Goal: Information Seeking & Learning: Learn about a topic

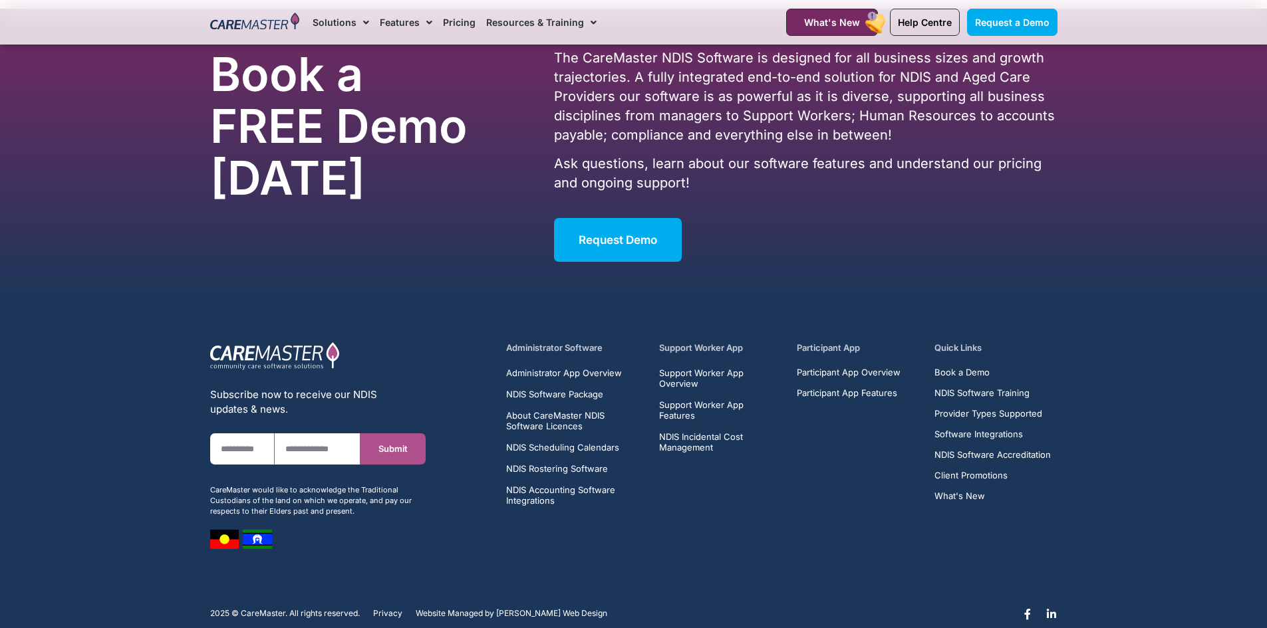
scroll to position [8472, 0]
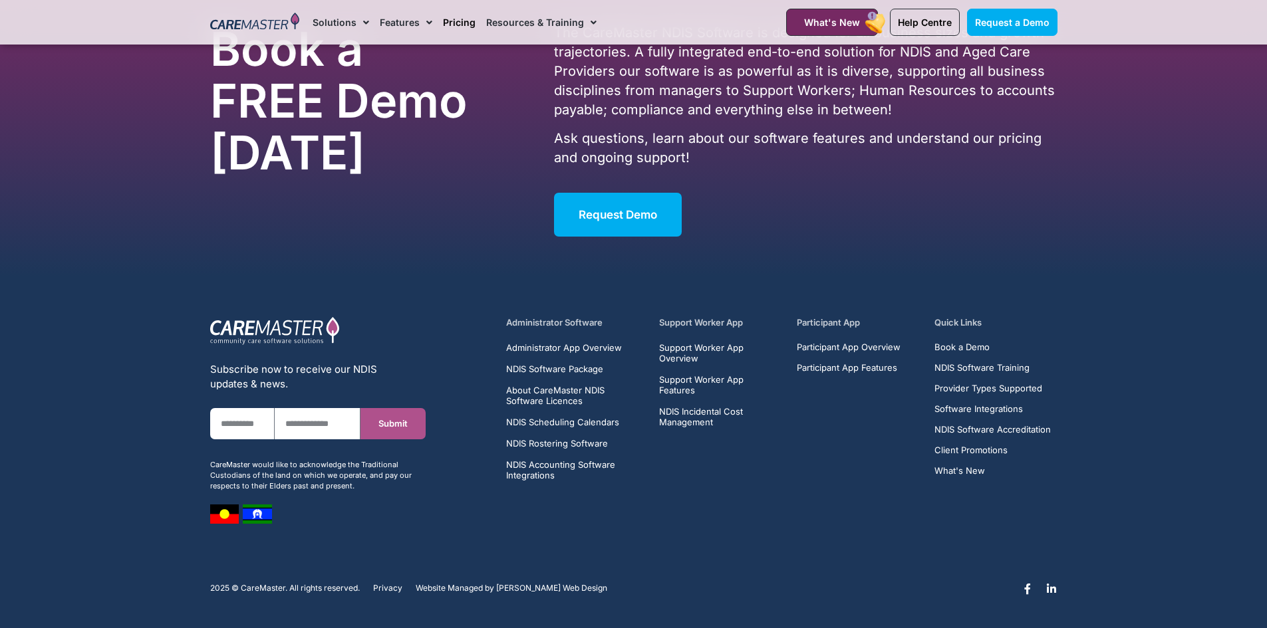
click at [451, 17] on link "Pricing" at bounding box center [459, 22] width 33 height 45
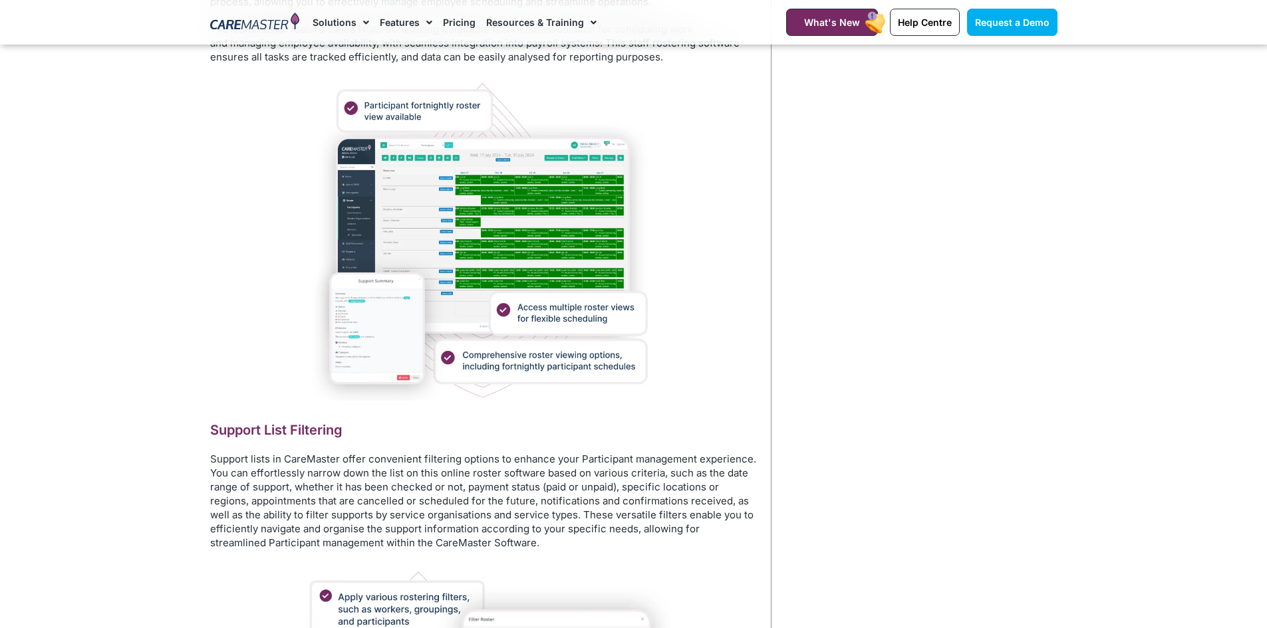
scroll to position [2062, 0]
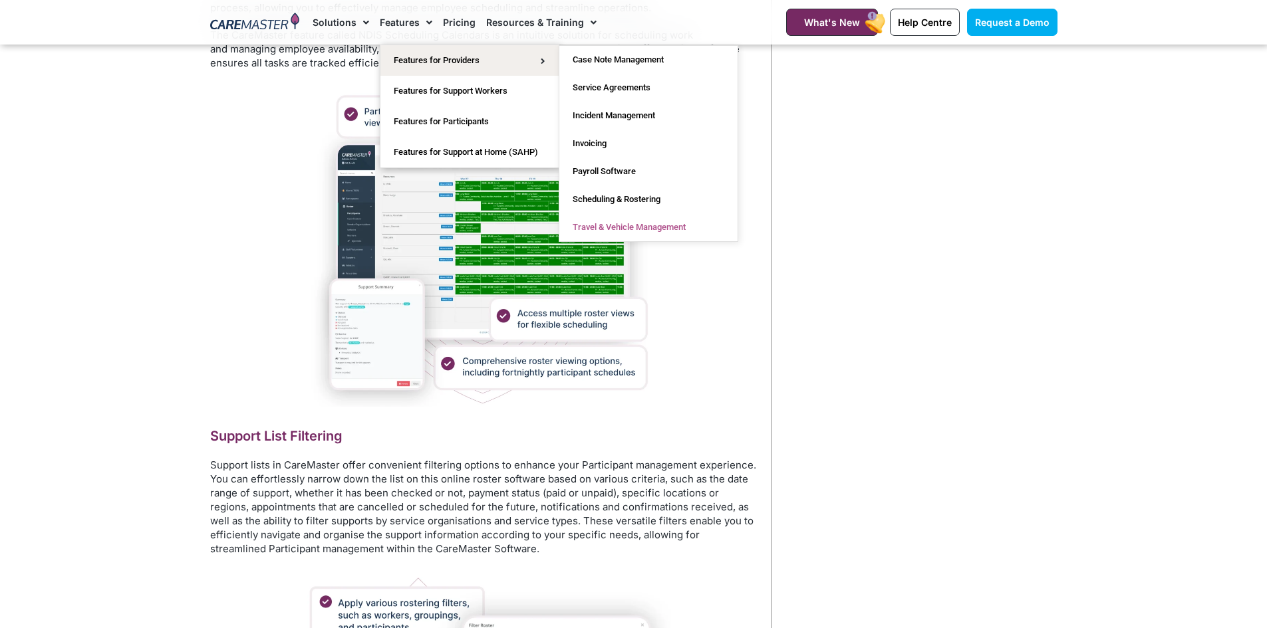
click at [632, 225] on link "Travel & Vehicle Management" at bounding box center [648, 227] width 178 height 28
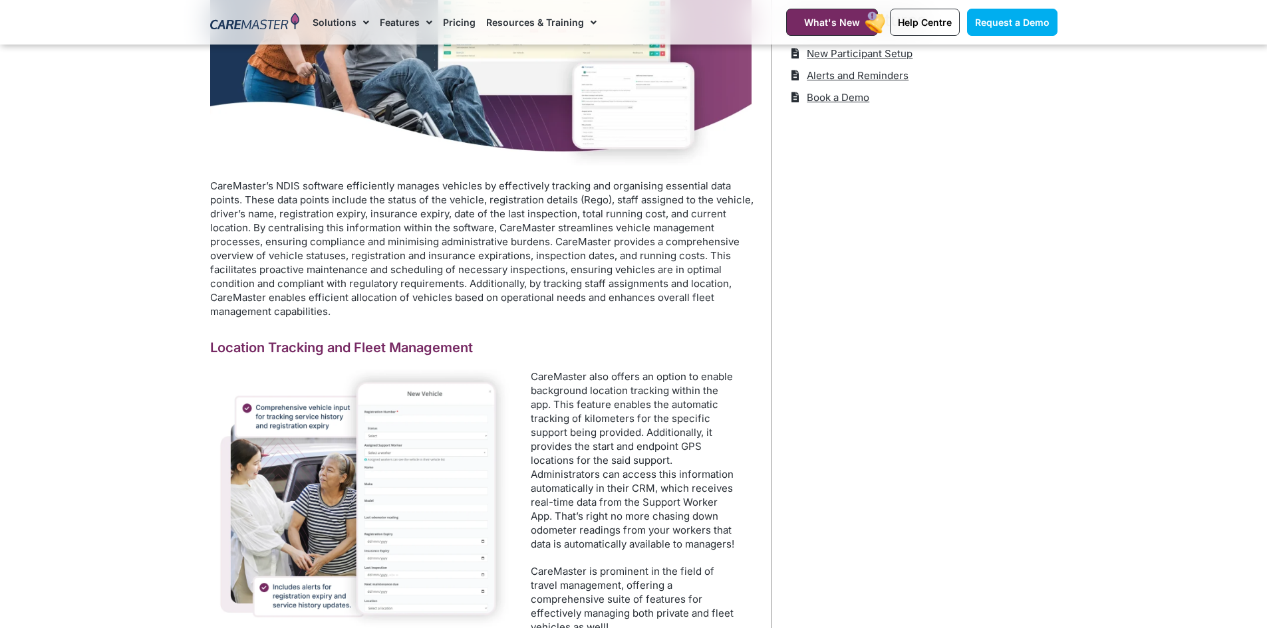
scroll to position [466, 0]
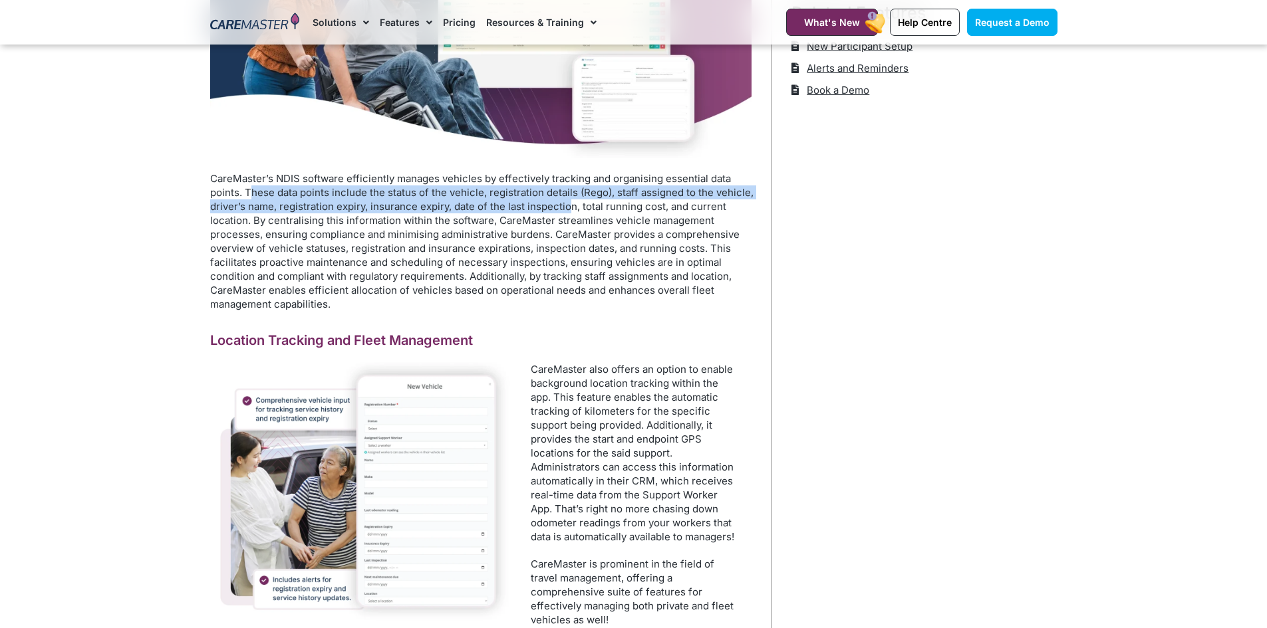
drag, startPoint x: 249, startPoint y: 195, endPoint x: 570, endPoint y: 202, distance: 320.6
click at [570, 202] on p at bounding box center [483, 242] width 547 height 140
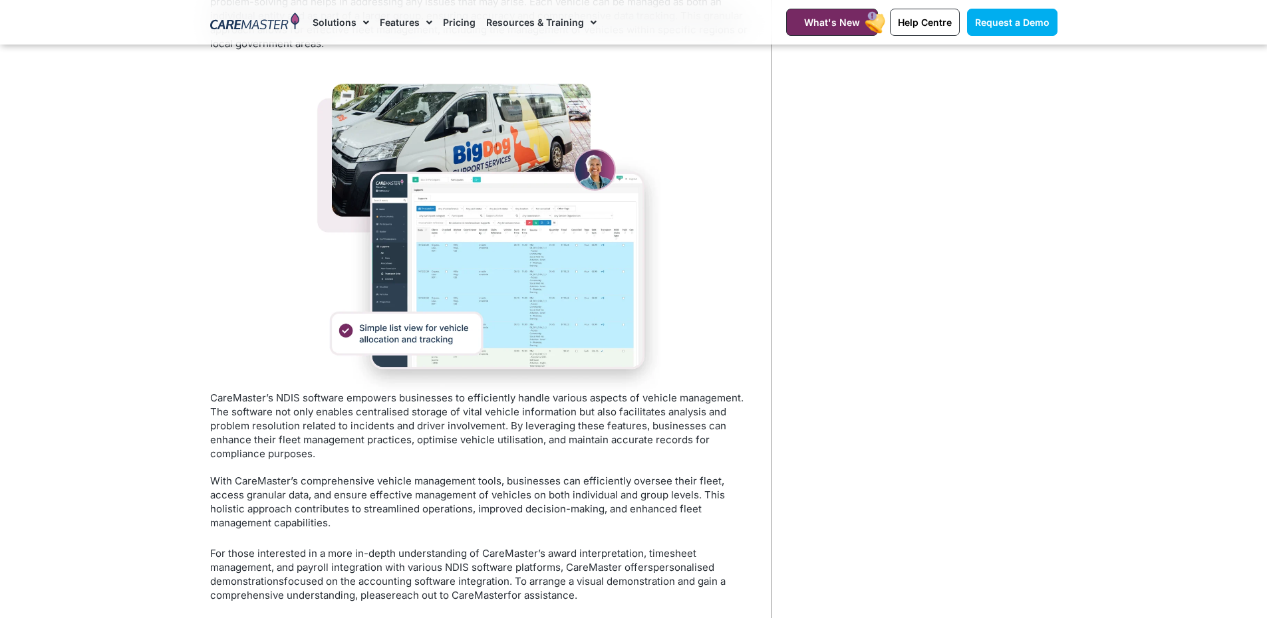
scroll to position [1663, 0]
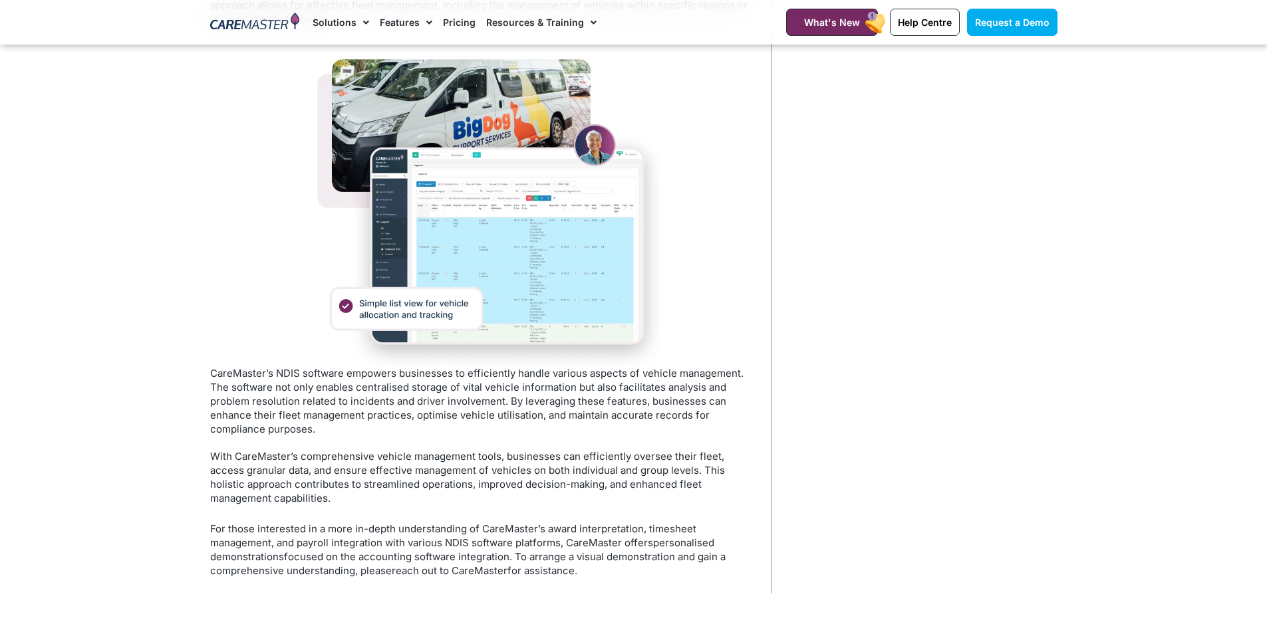
click at [460, 290] on img at bounding box center [484, 202] width 354 height 327
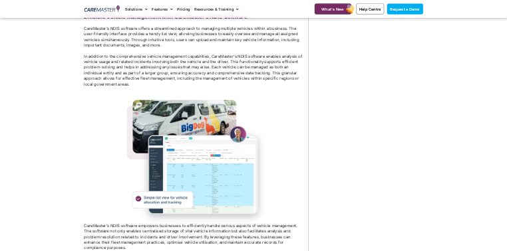
scroll to position [1596, 0]
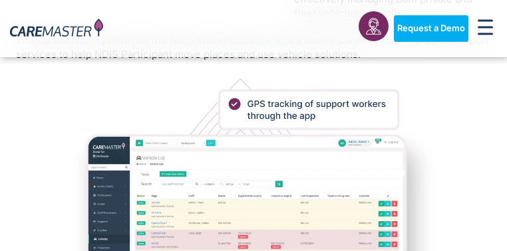
drag, startPoint x: 1258, startPoint y: 1, endPoint x: 361, endPoint y: 128, distance: 905.6
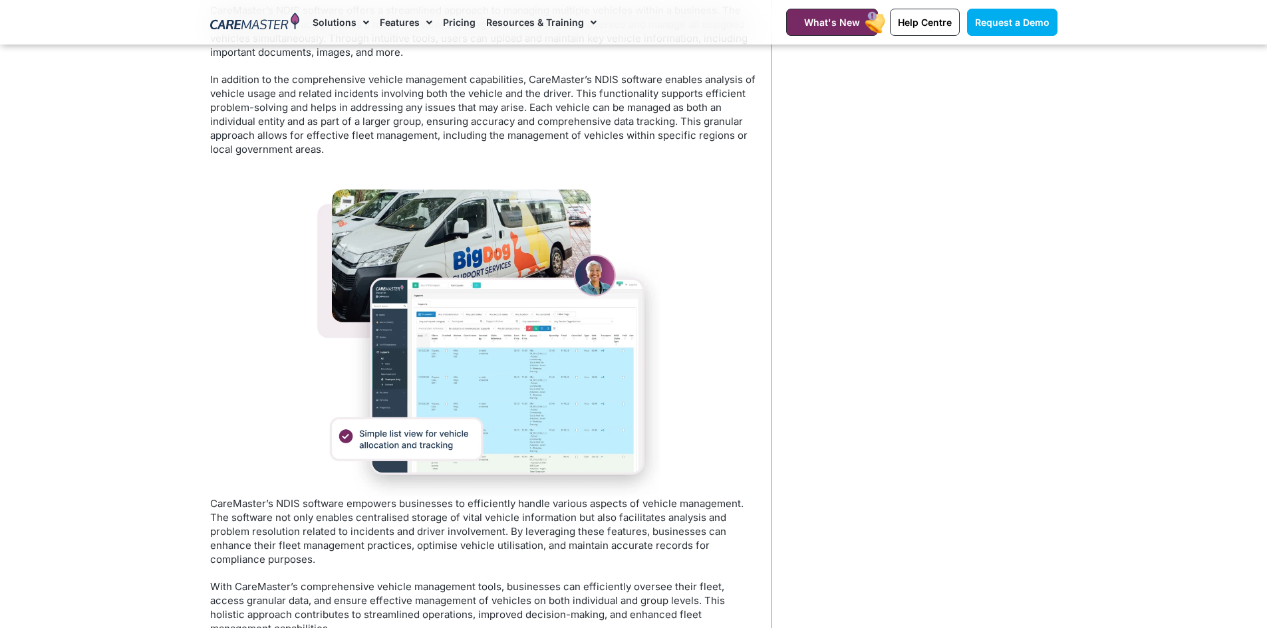
scroll to position [1875, 0]
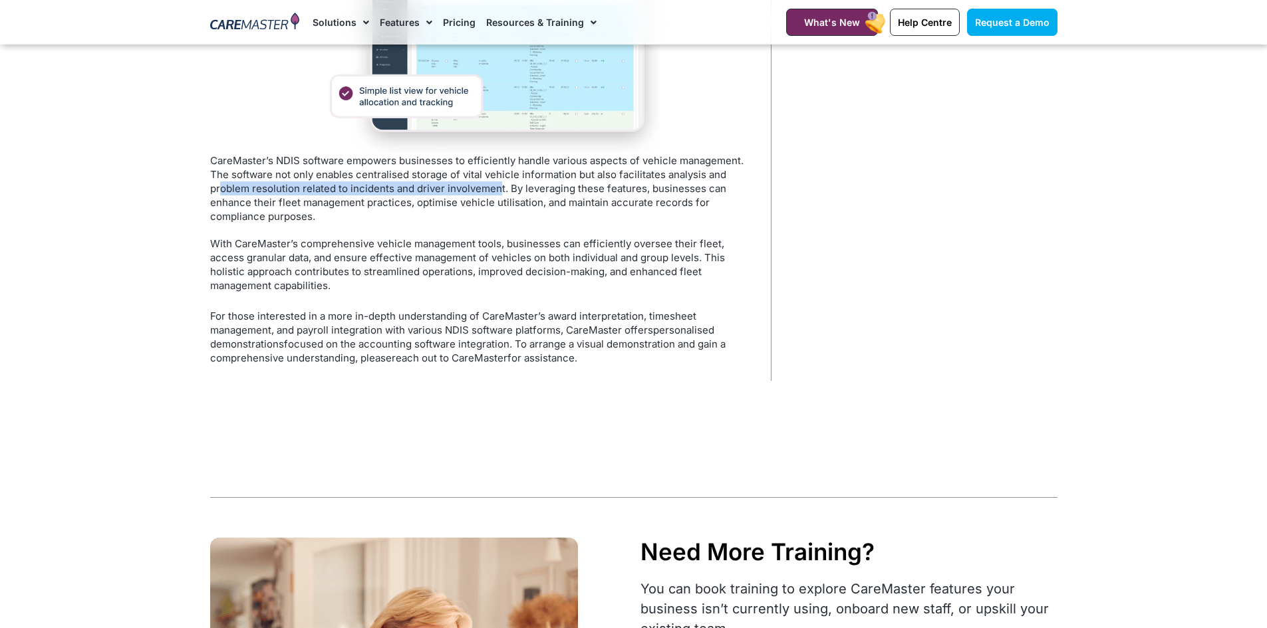
drag, startPoint x: 221, startPoint y: 192, endPoint x: 497, endPoint y: 190, distance: 276.7
click at [497, 190] on p "CareMaster’s NDIS software empowers businesses to efficiently handle various as…" at bounding box center [483, 189] width 547 height 70
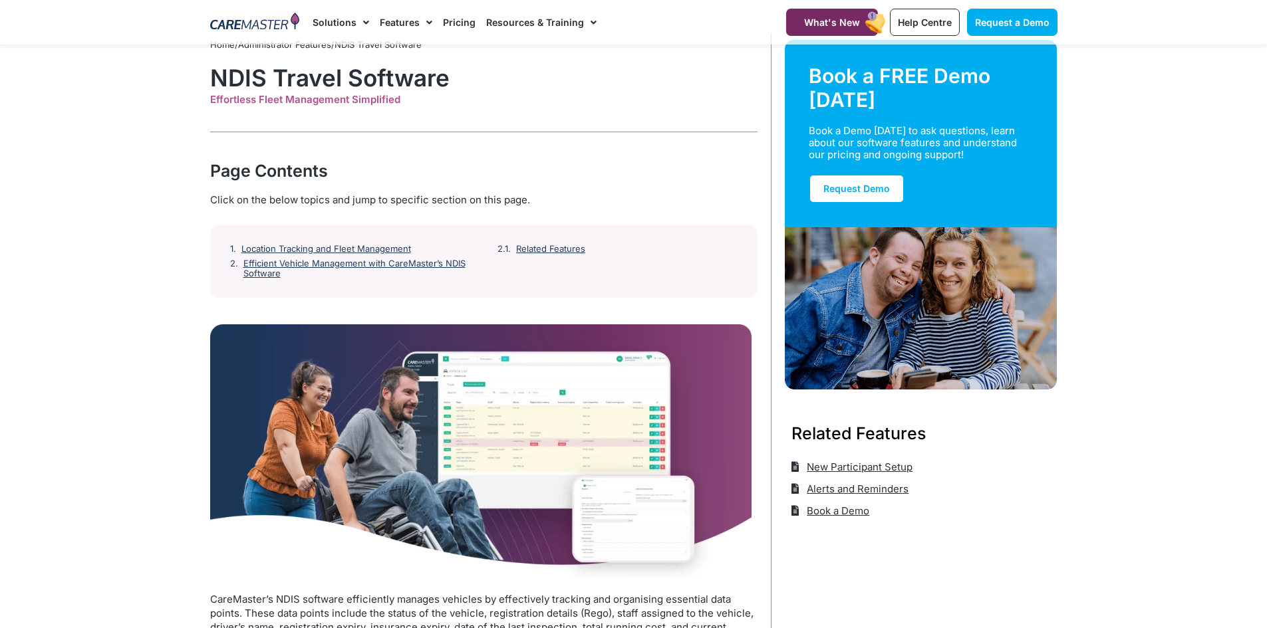
scroll to position [0, 0]
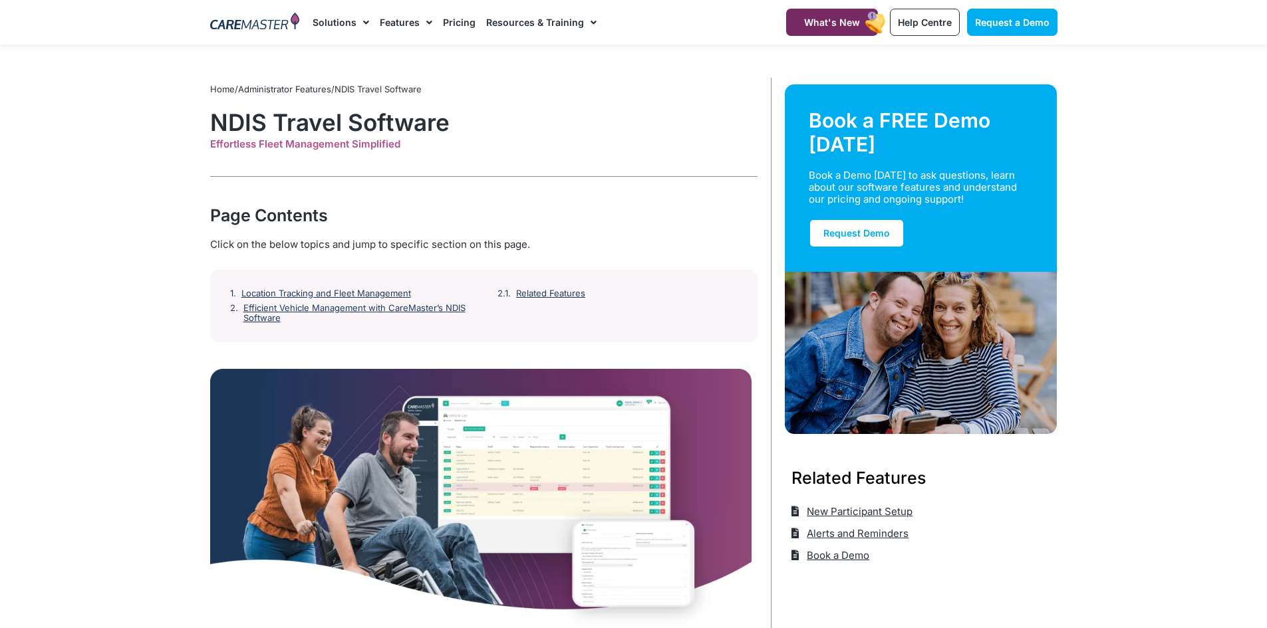
click at [311, 88] on link "Administrator Features" at bounding box center [284, 89] width 93 height 11
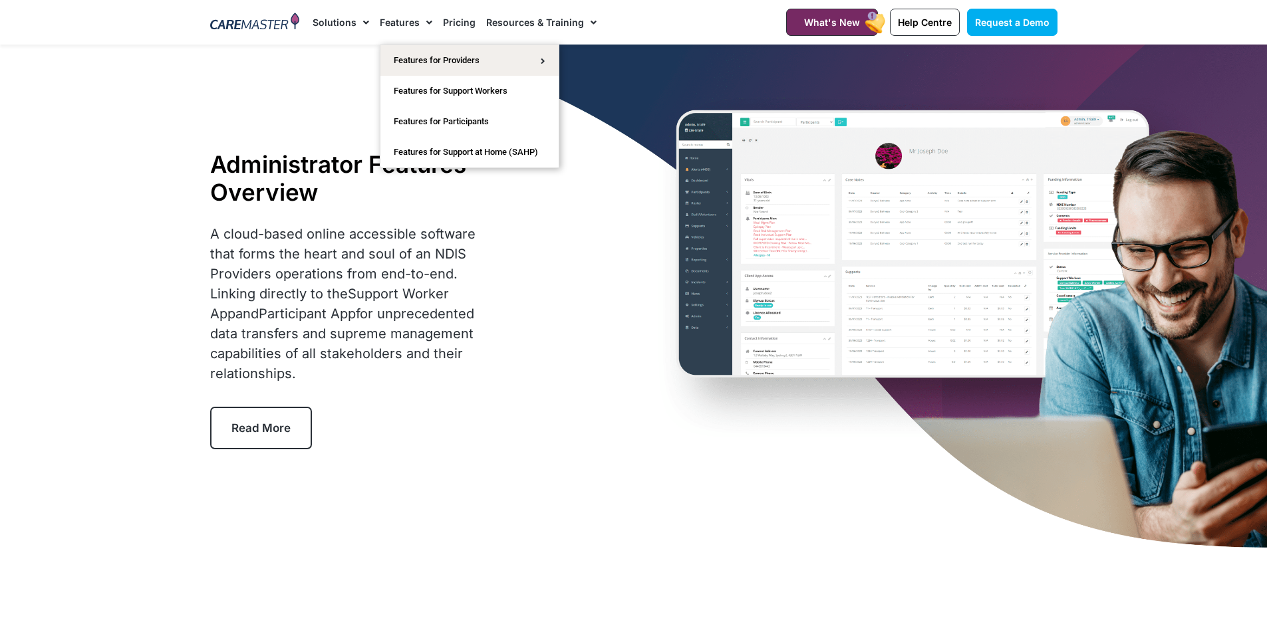
click at [381, 22] on link "Features" at bounding box center [406, 22] width 53 height 45
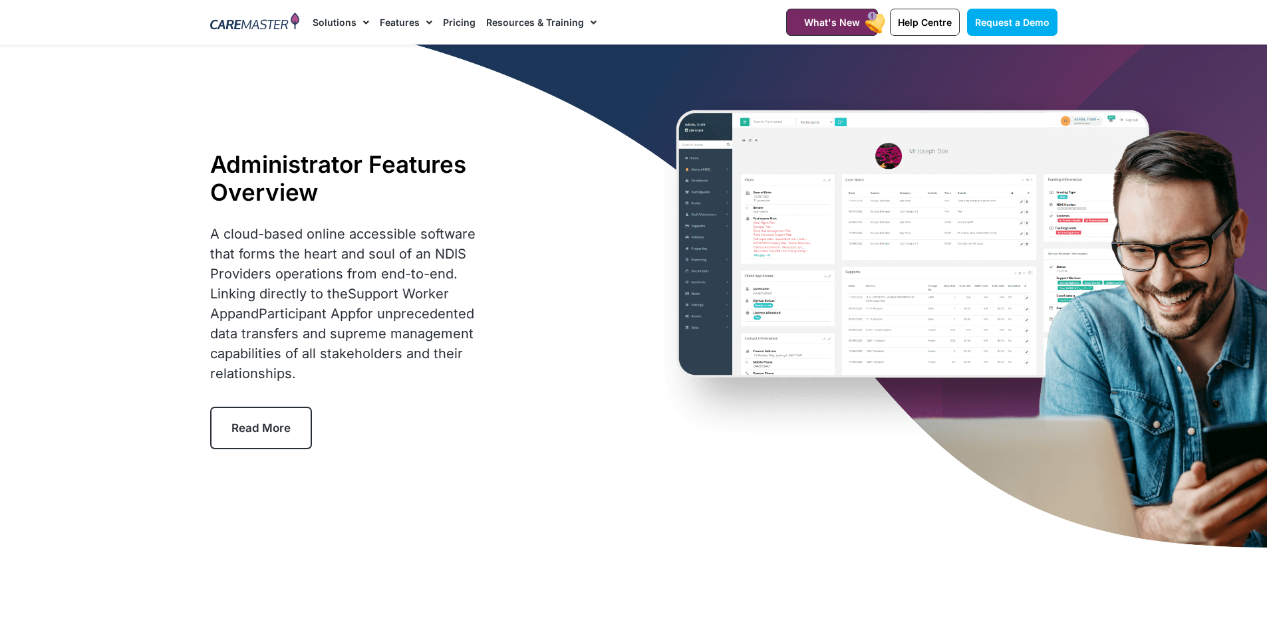
click at [392, 17] on link "Features" at bounding box center [406, 22] width 53 height 45
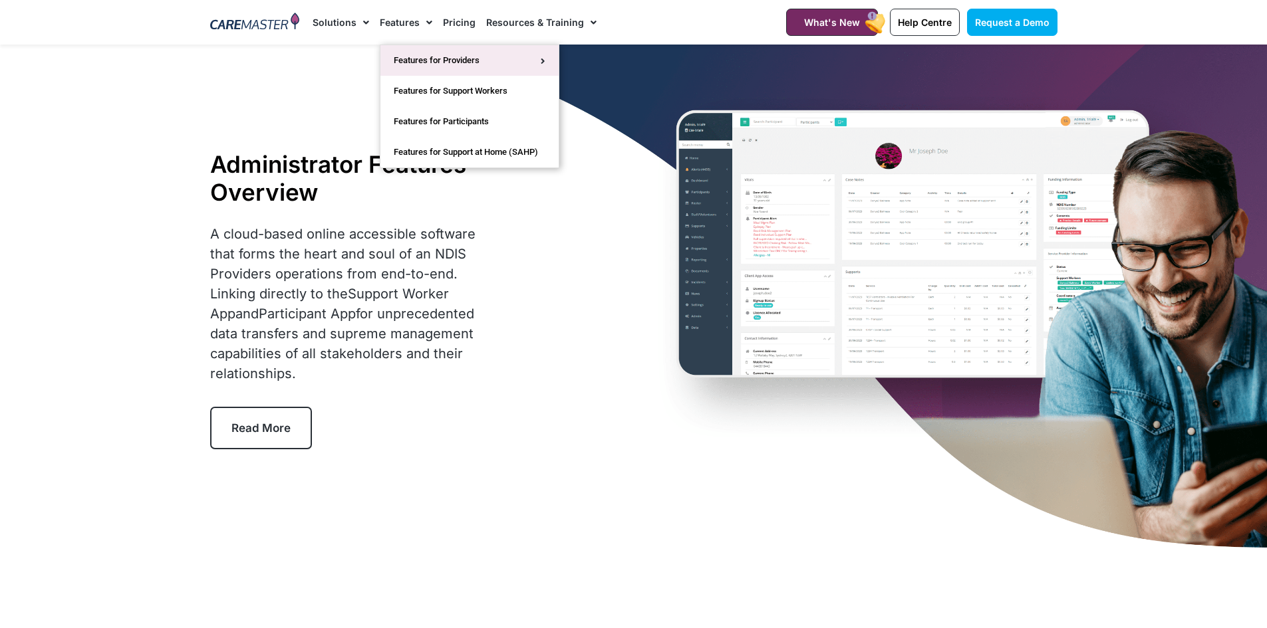
click at [423, 56] on link "Features for Providers" at bounding box center [469, 60] width 178 height 31
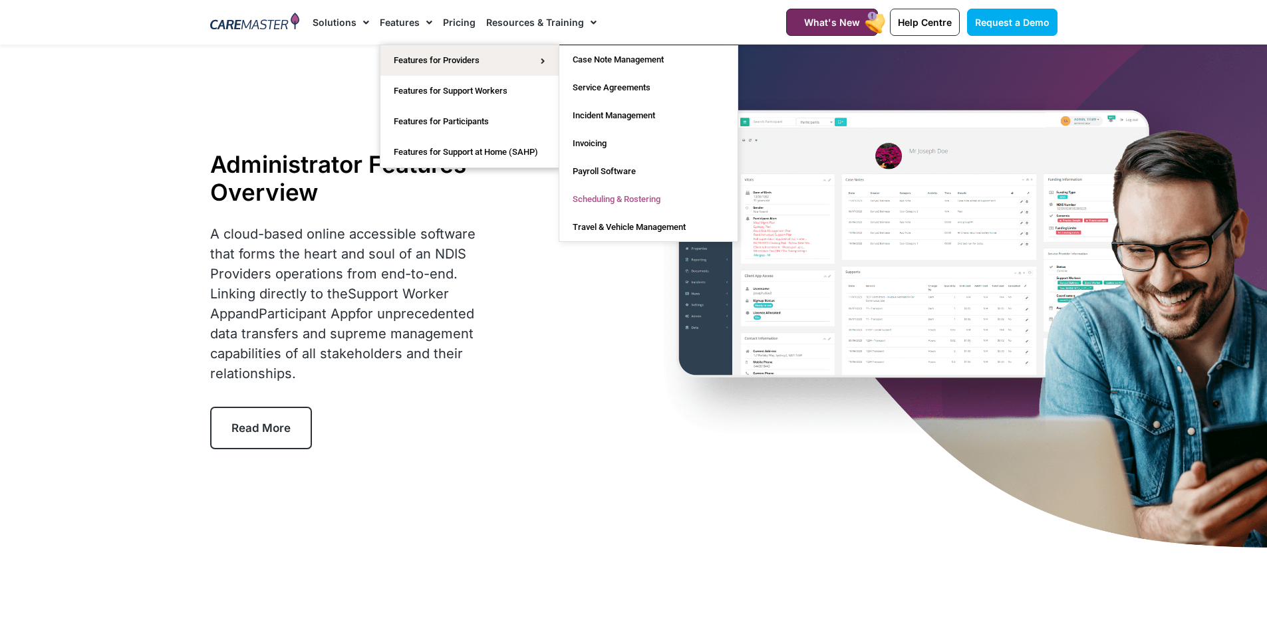
click at [622, 194] on link "Scheduling & Rostering" at bounding box center [648, 200] width 178 height 28
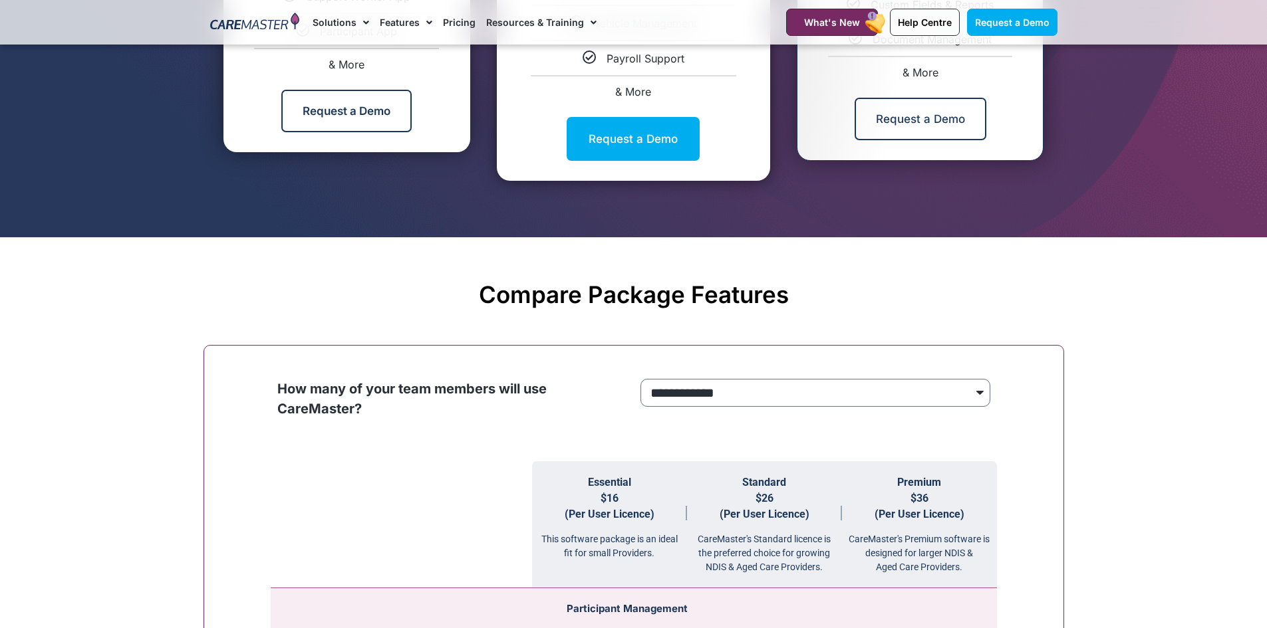
scroll to position [1131, 0]
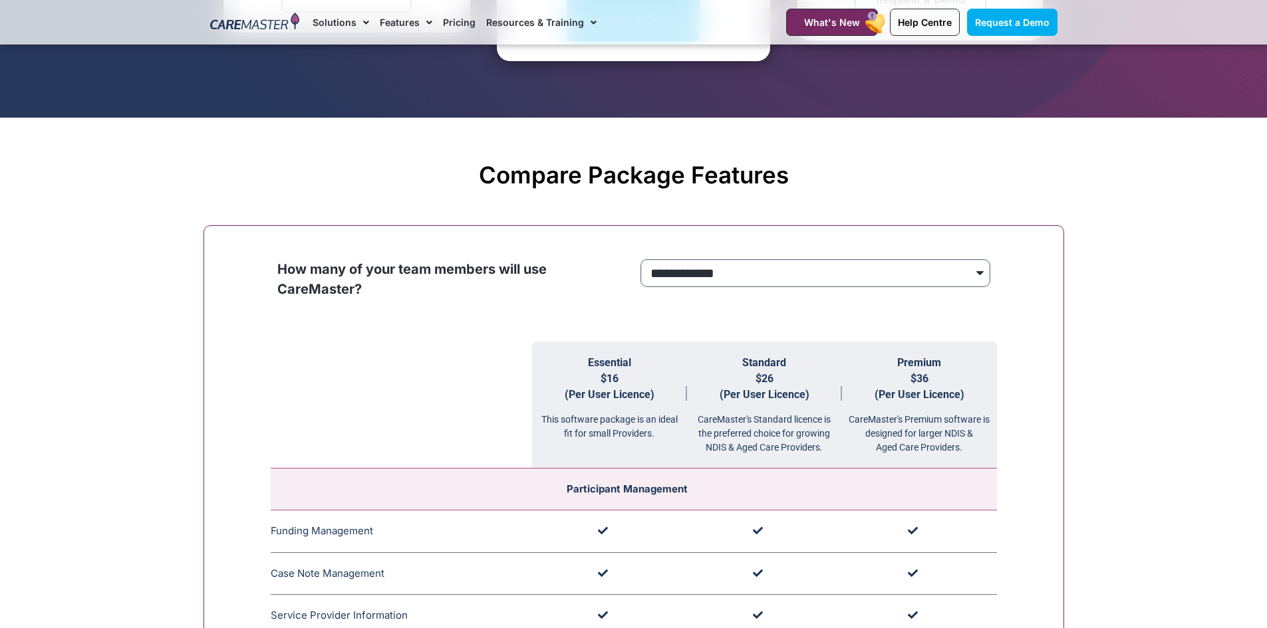
click at [944, 265] on select "**********" at bounding box center [815, 273] width 350 height 28
select select "***"
click at [640, 260] on select "**********" at bounding box center [815, 273] width 350 height 28
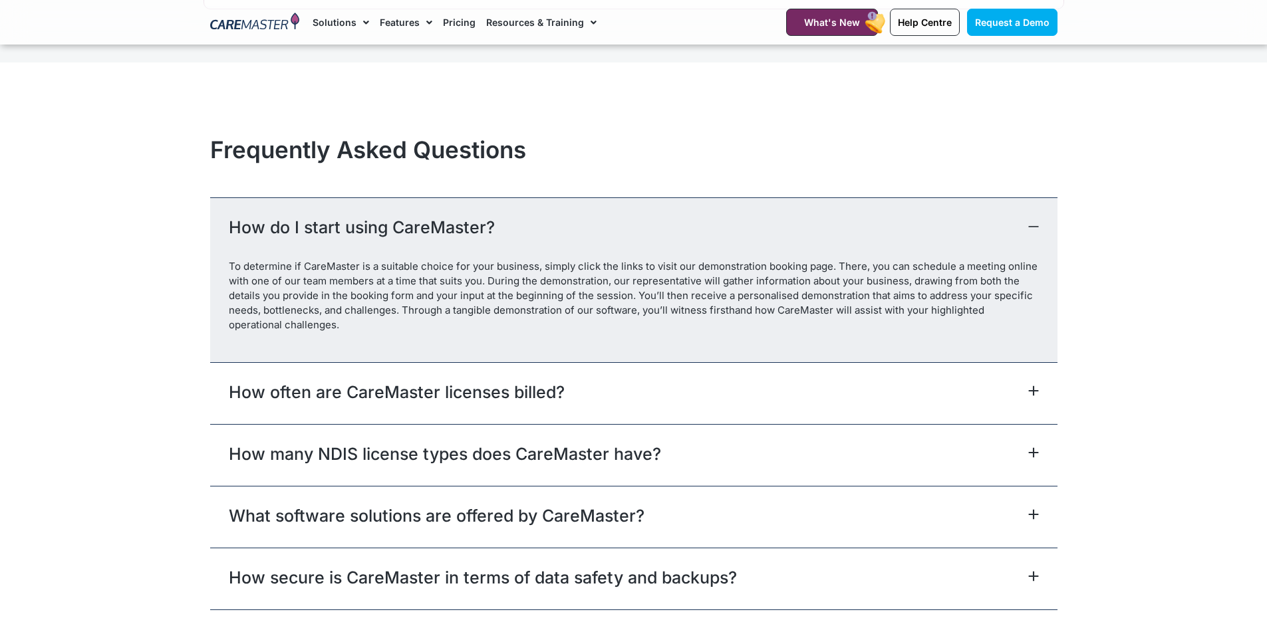
scroll to position [5720, 0]
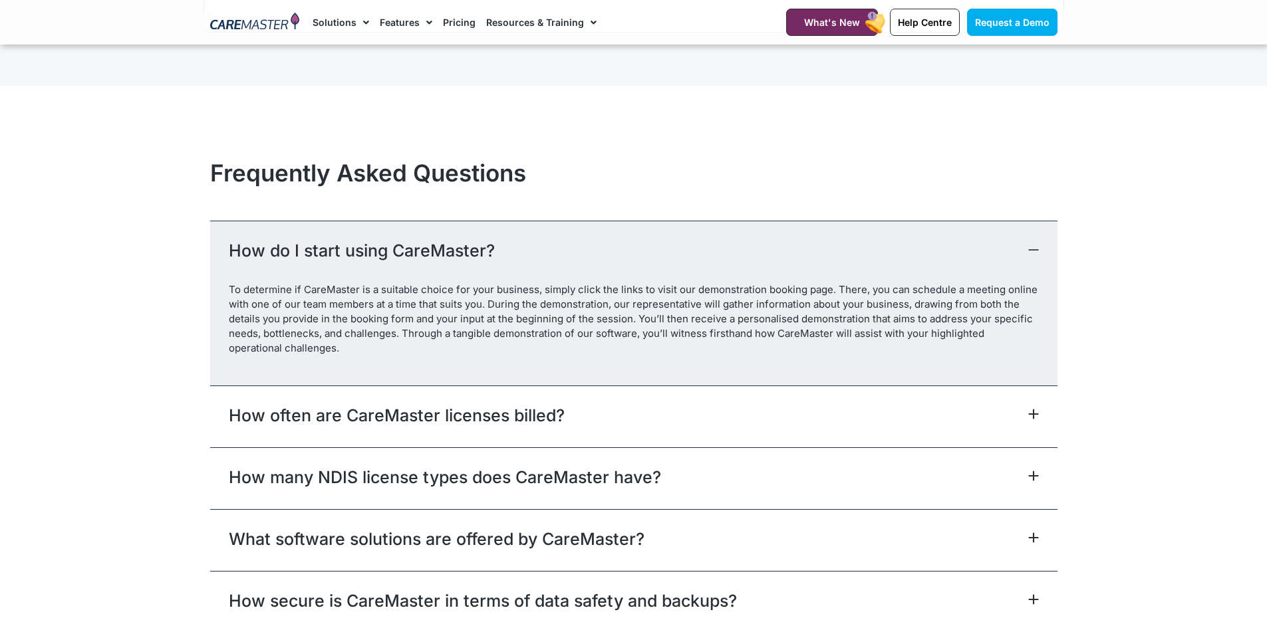
click at [474, 425] on link "How often are CareMaster licenses billed?" at bounding box center [397, 416] width 336 height 24
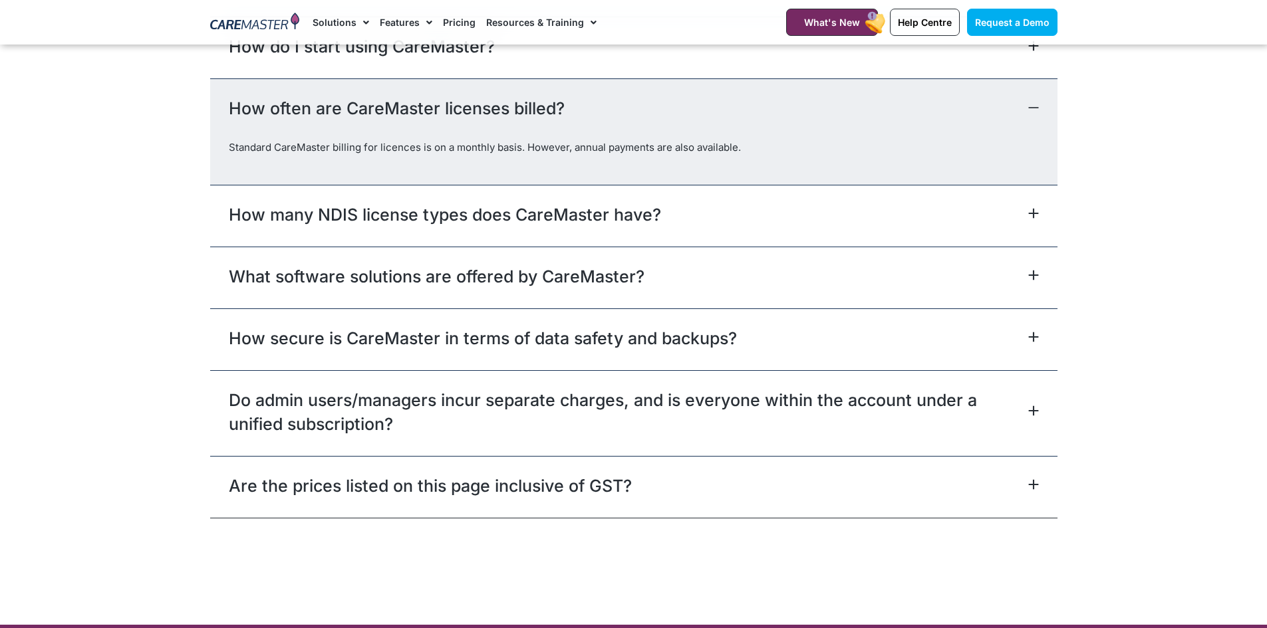
scroll to position [5986, 0]
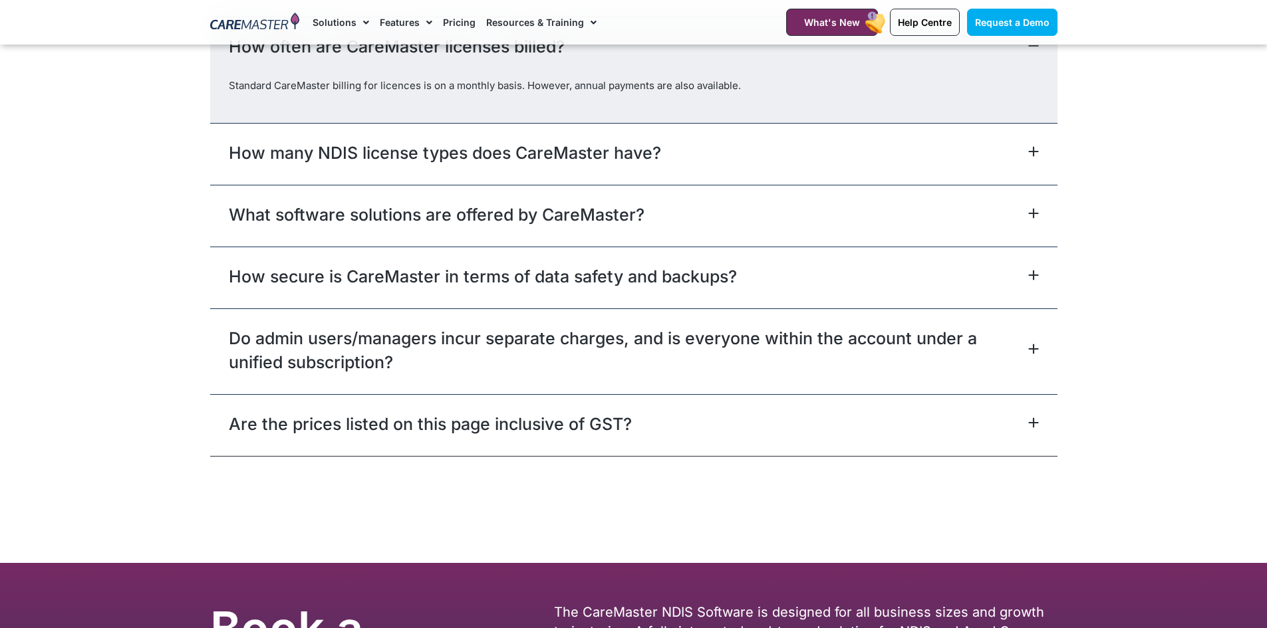
click at [434, 346] on link "Do admin users/managers incur separate charges, and is everyone within the acco…" at bounding box center [627, 351] width 796 height 48
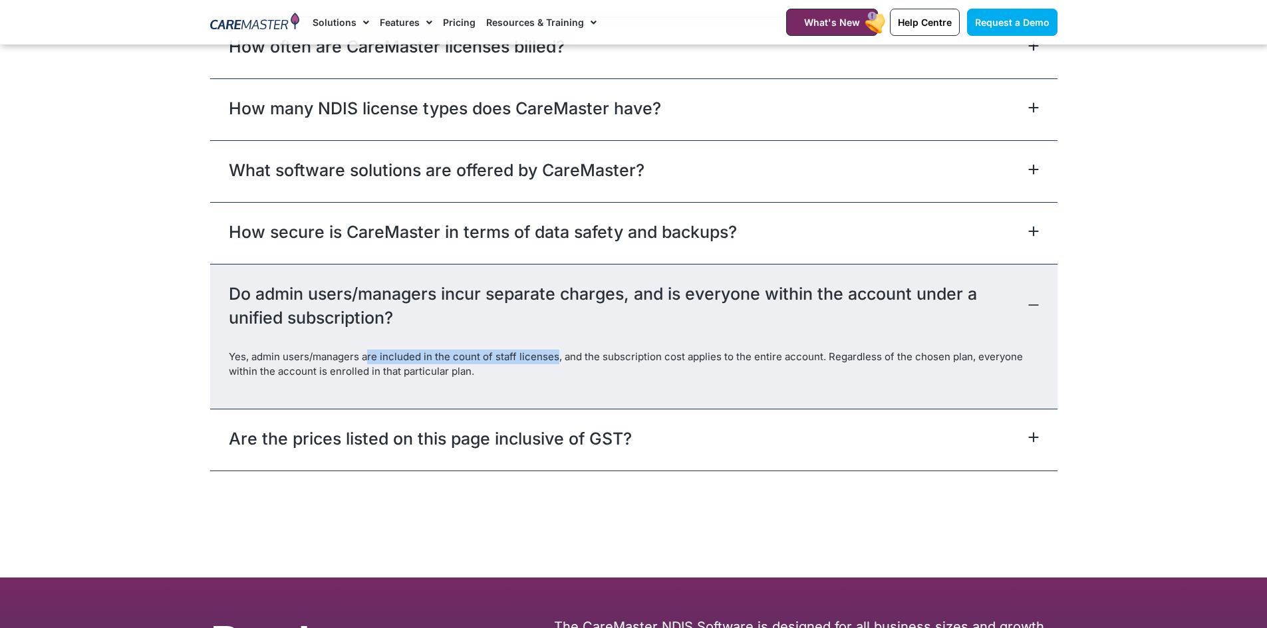
drag, startPoint x: 368, startPoint y: 358, endPoint x: 555, endPoint y: 350, distance: 187.7
click at [555, 350] on p "Yes, admin users/managers are included in the count of staff licenses, and the …" at bounding box center [634, 364] width 810 height 29
drag, startPoint x: 577, startPoint y: 357, endPoint x: 816, endPoint y: 354, distance: 238.8
click at [816, 354] on p "Yes, admin users/managers are included in the count of staff licenses, and the …" at bounding box center [634, 364] width 810 height 29
drag, startPoint x: 317, startPoint y: 373, endPoint x: 466, endPoint y: 367, distance: 149.1
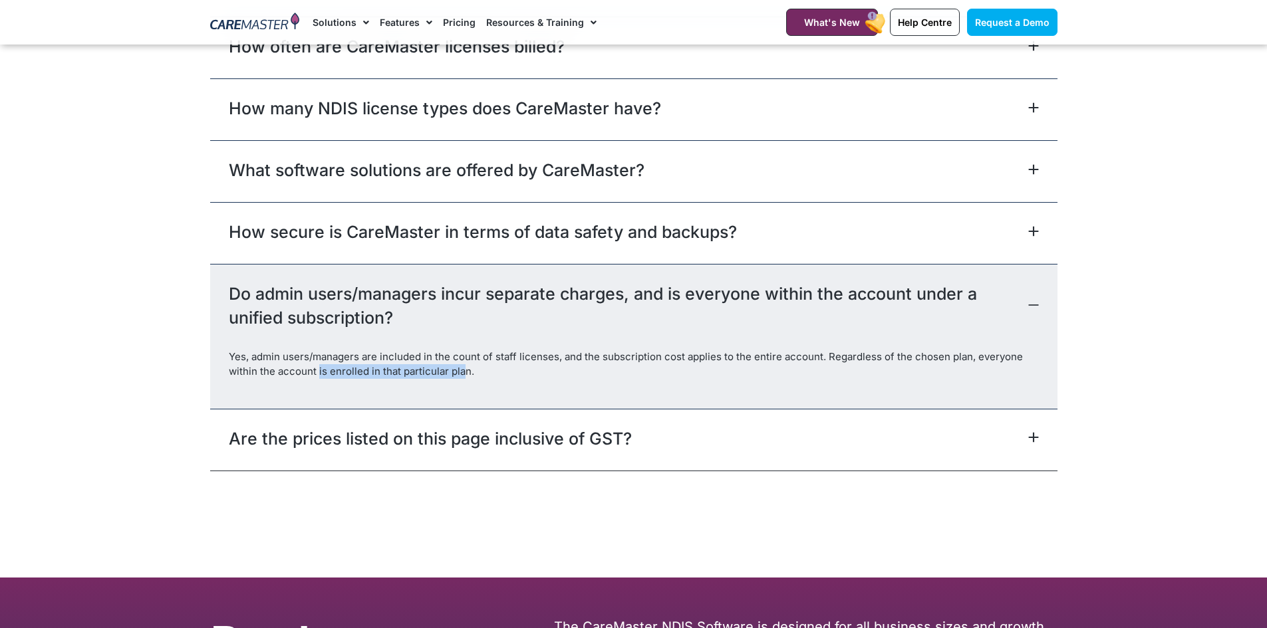
click at [466, 367] on p "Yes, admin users/managers are included in the count of staff licenses, and the …" at bounding box center [634, 364] width 810 height 29
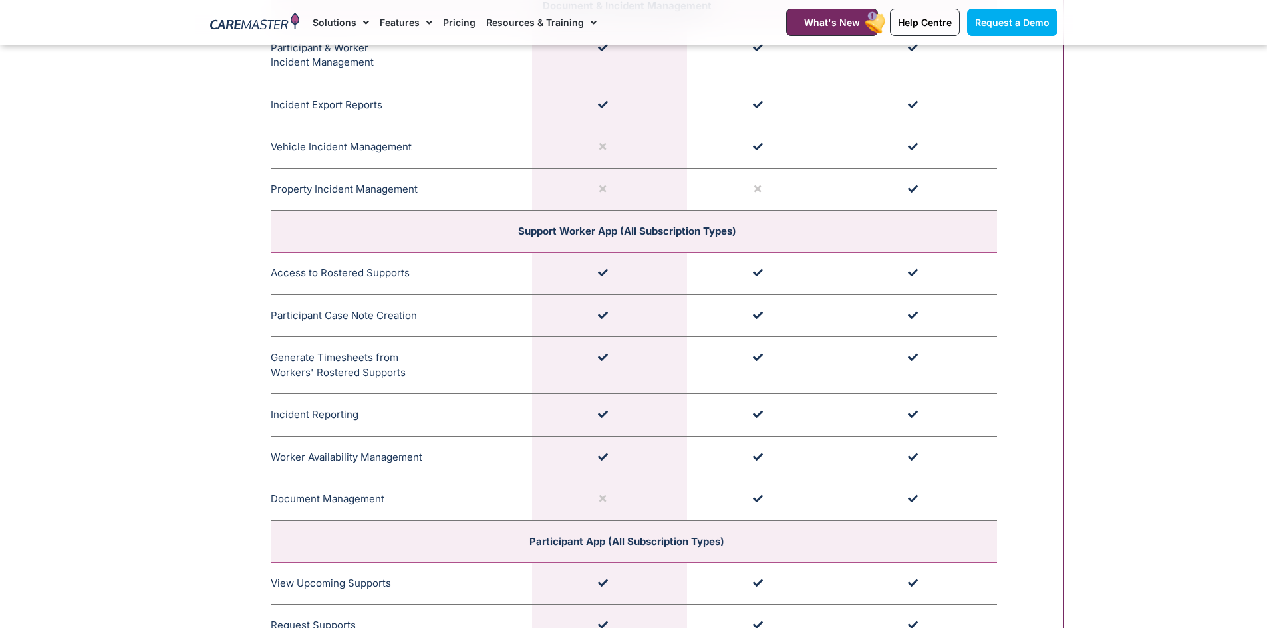
scroll to position [3458, 0]
